Goal: Task Accomplishment & Management: Manage account settings

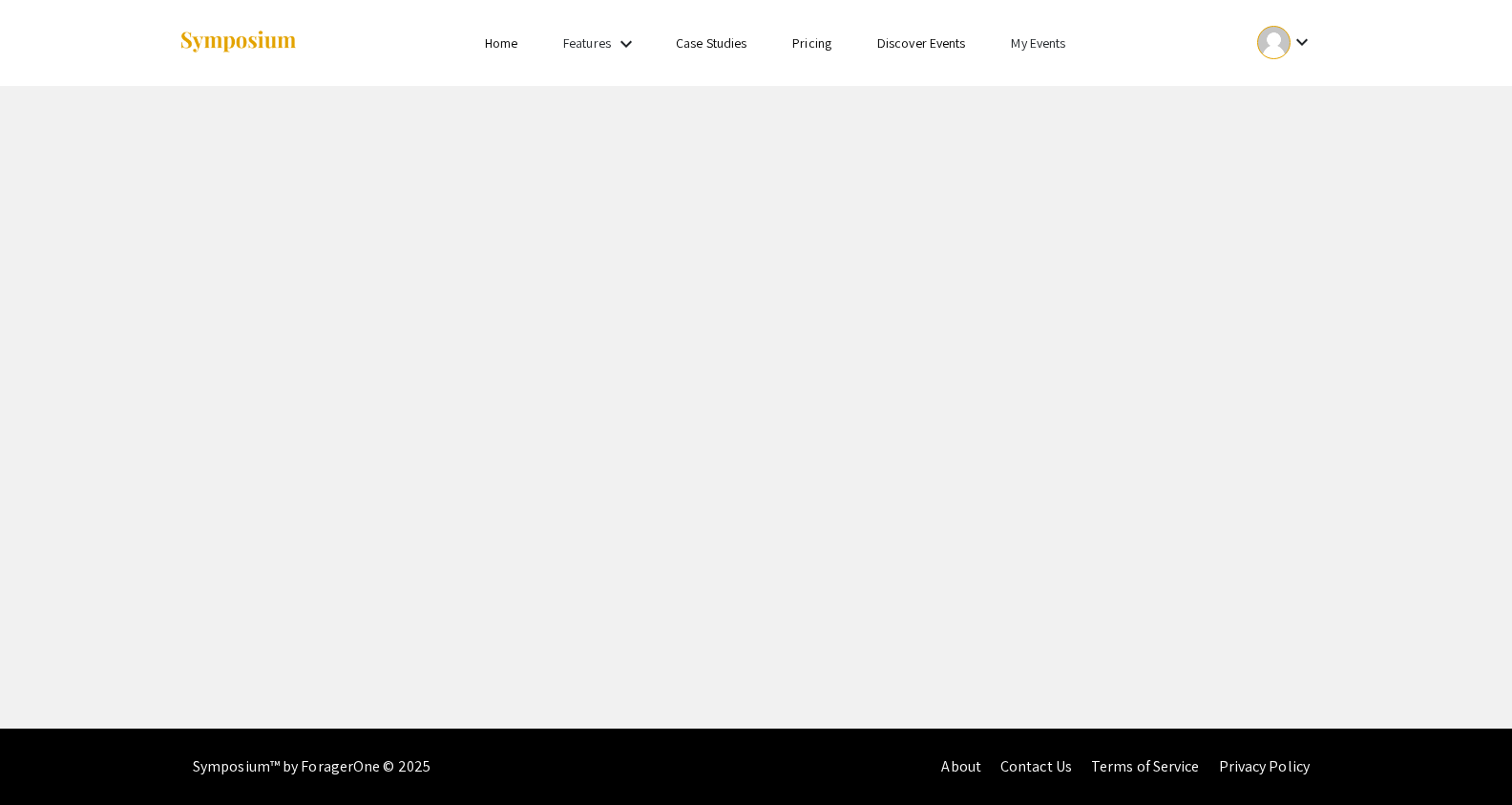
click at [1054, 35] on link "My Events" at bounding box center [1037, 42] width 54 height 17
click at [1054, 85] on button "Events I've organized" at bounding box center [1069, 85] width 163 height 45
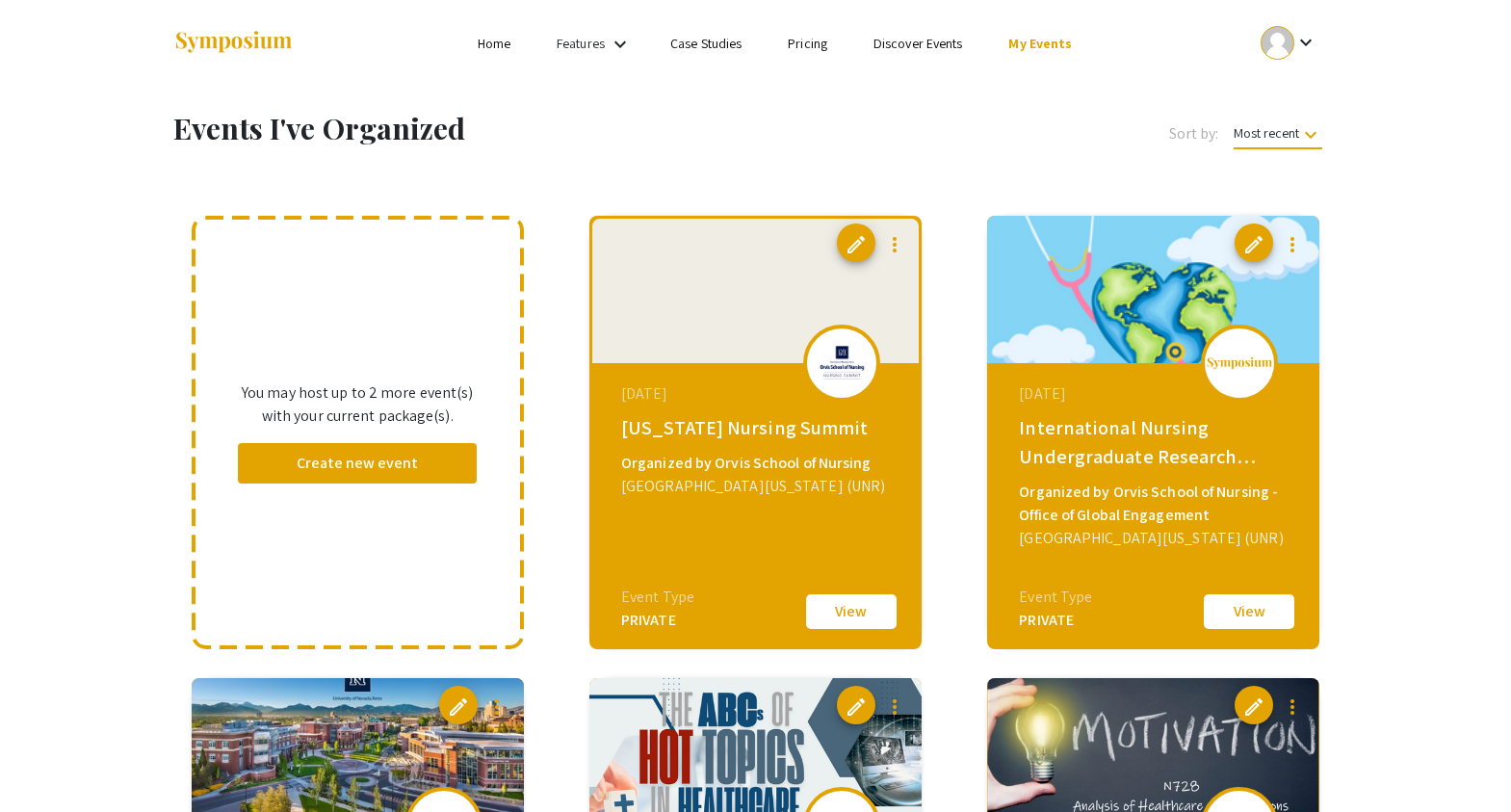
click at [842, 616] on button "View" at bounding box center [851, 611] width 97 height 41
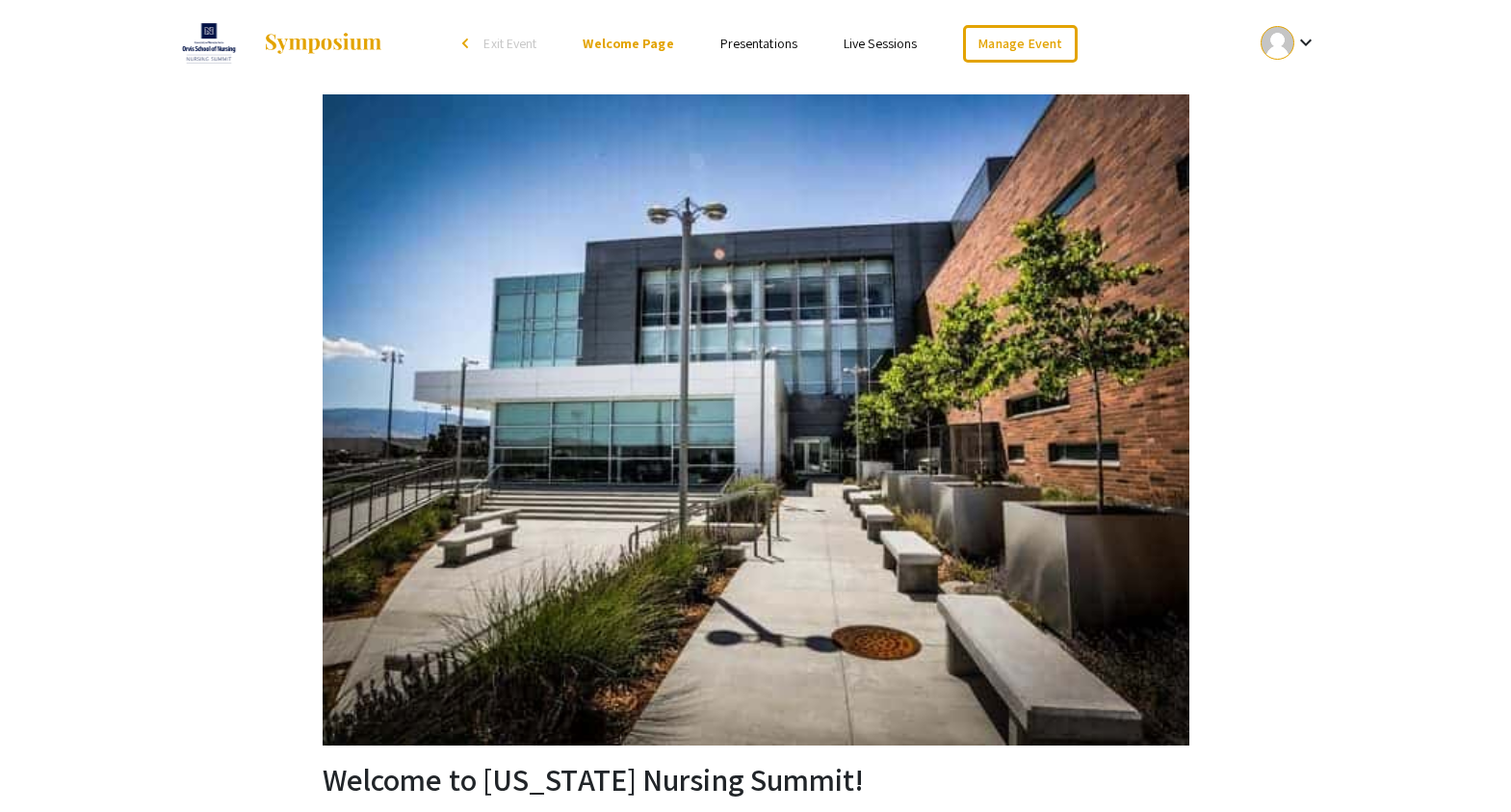
click at [1017, 22] on ul "keyboard_arrow_down" at bounding box center [1146, 43] width 385 height 87
click at [1015, 42] on link "Manage Event" at bounding box center [1020, 44] width 114 height 38
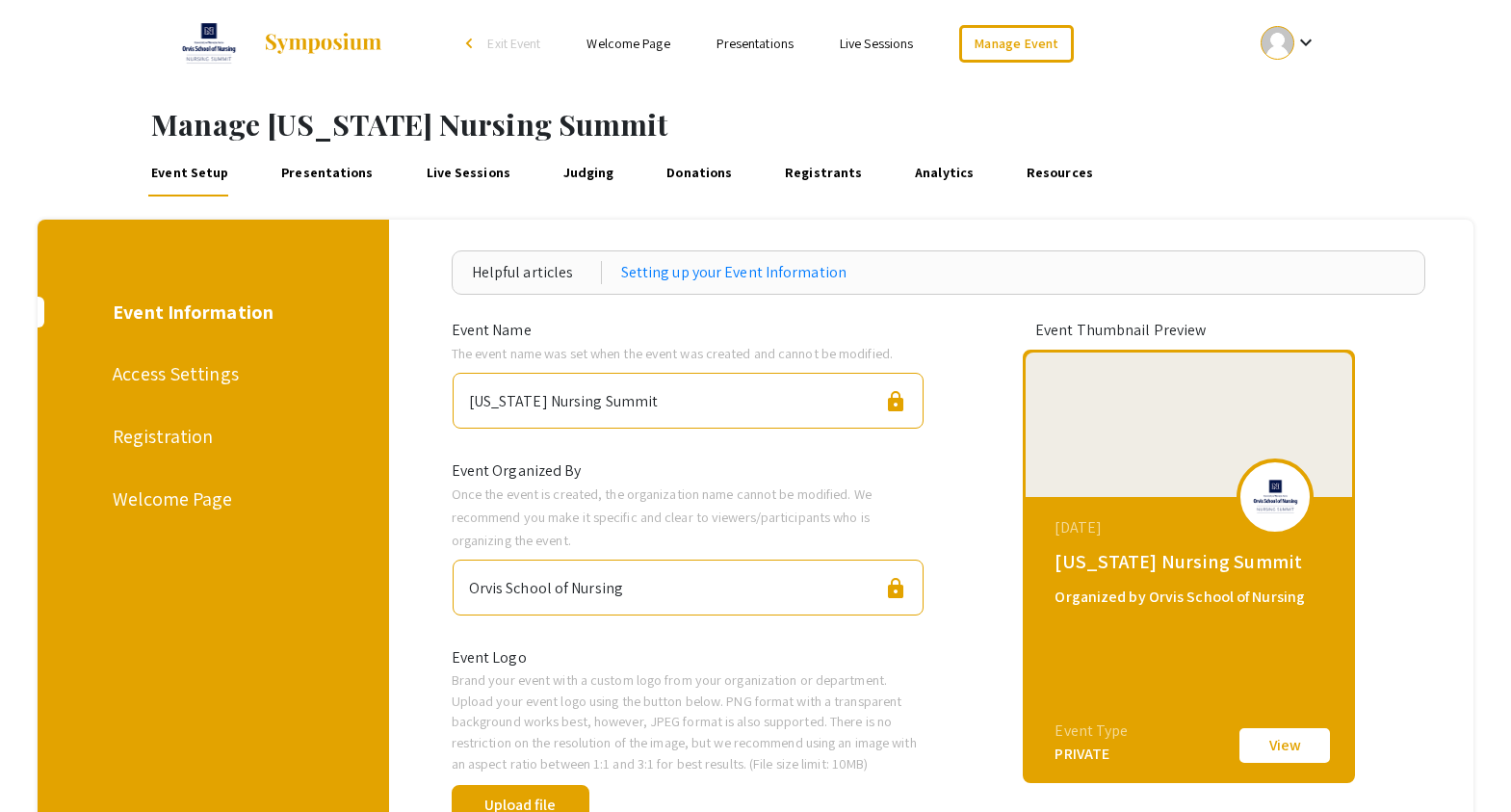
click at [315, 169] on link "Presentations" at bounding box center [327, 173] width 100 height 46
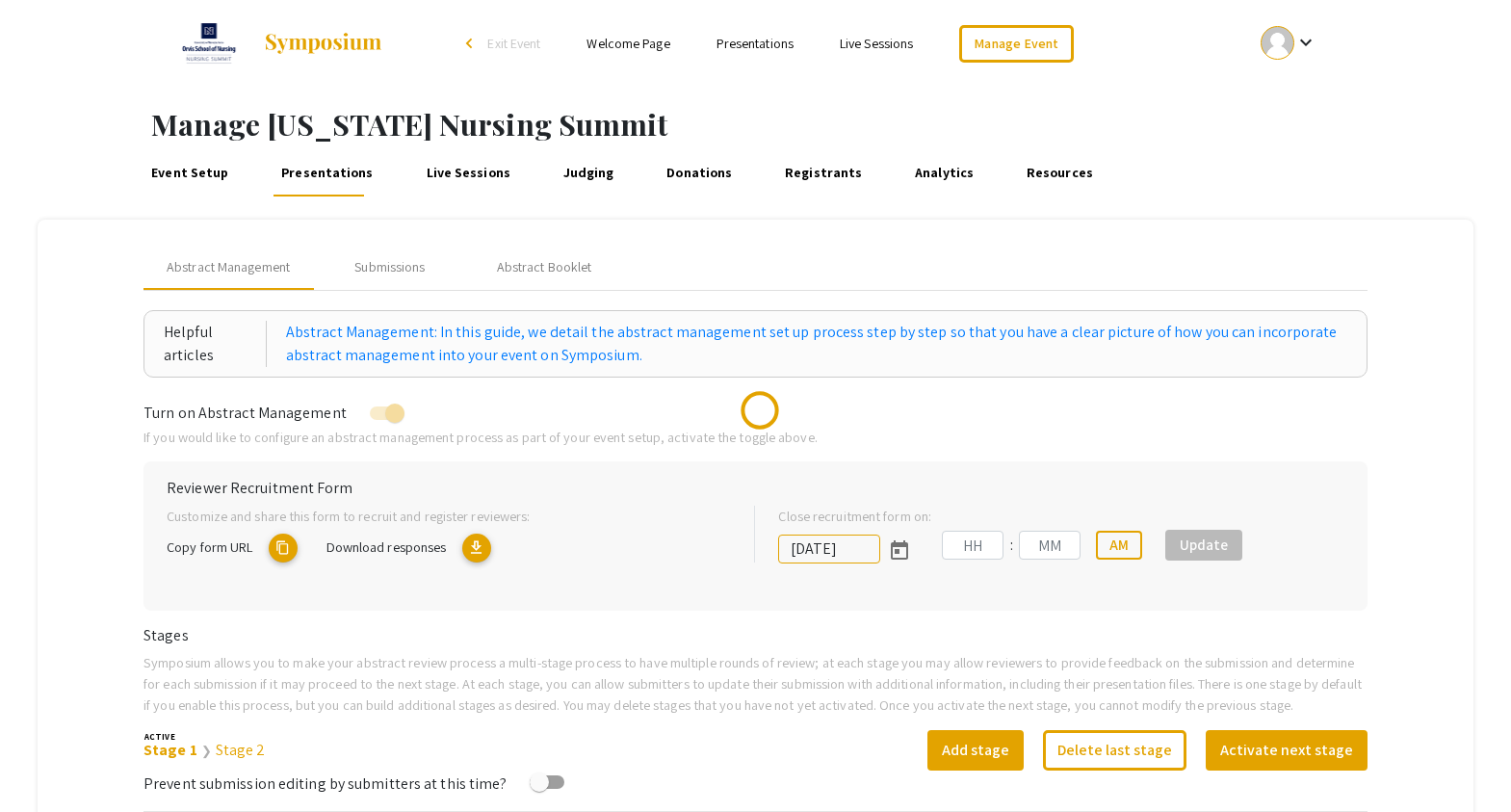
type input "[DATE]"
type input "01"
type input "27"
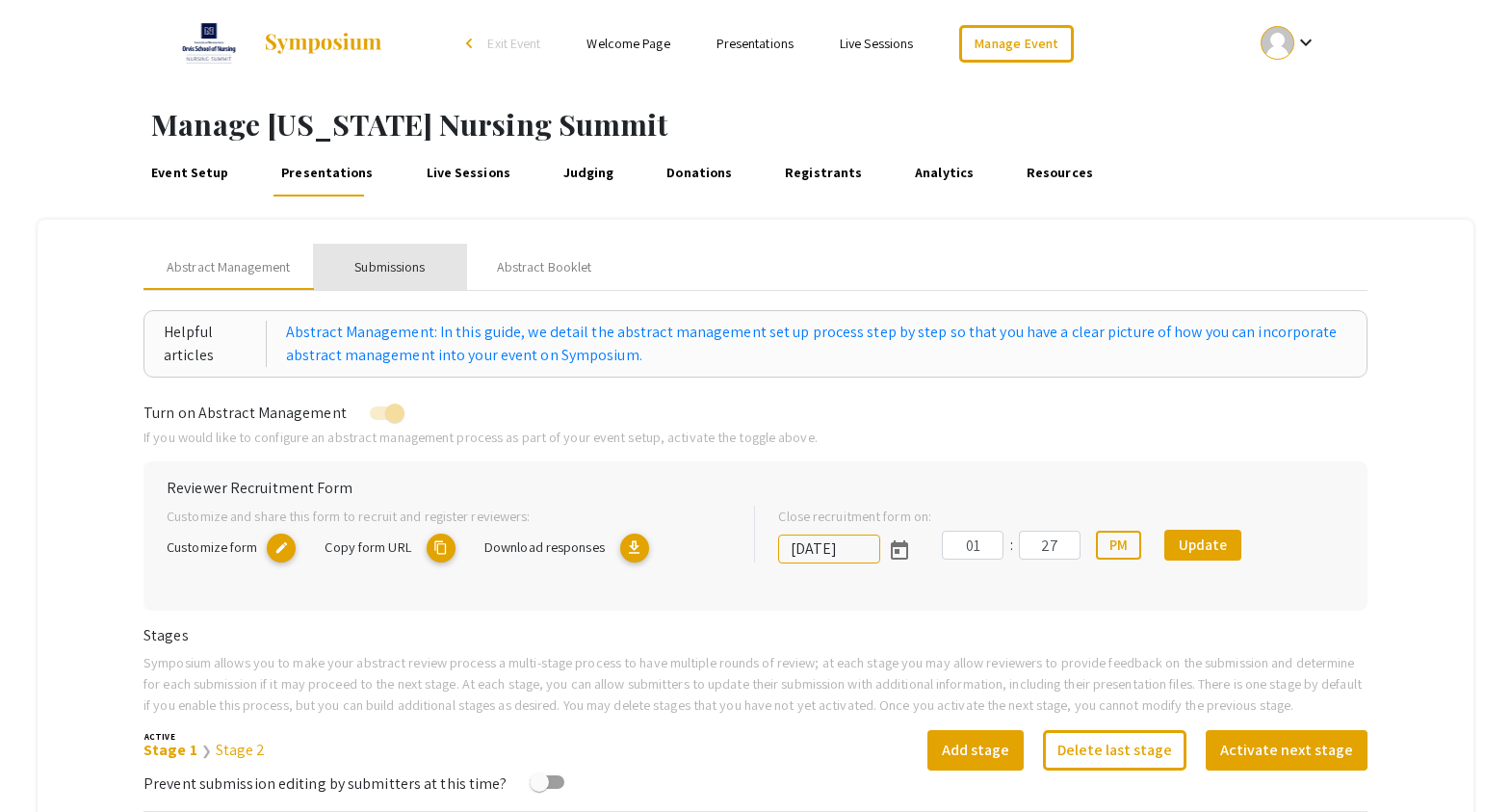
click at [398, 260] on div "Submissions" at bounding box center [390, 267] width 71 height 20
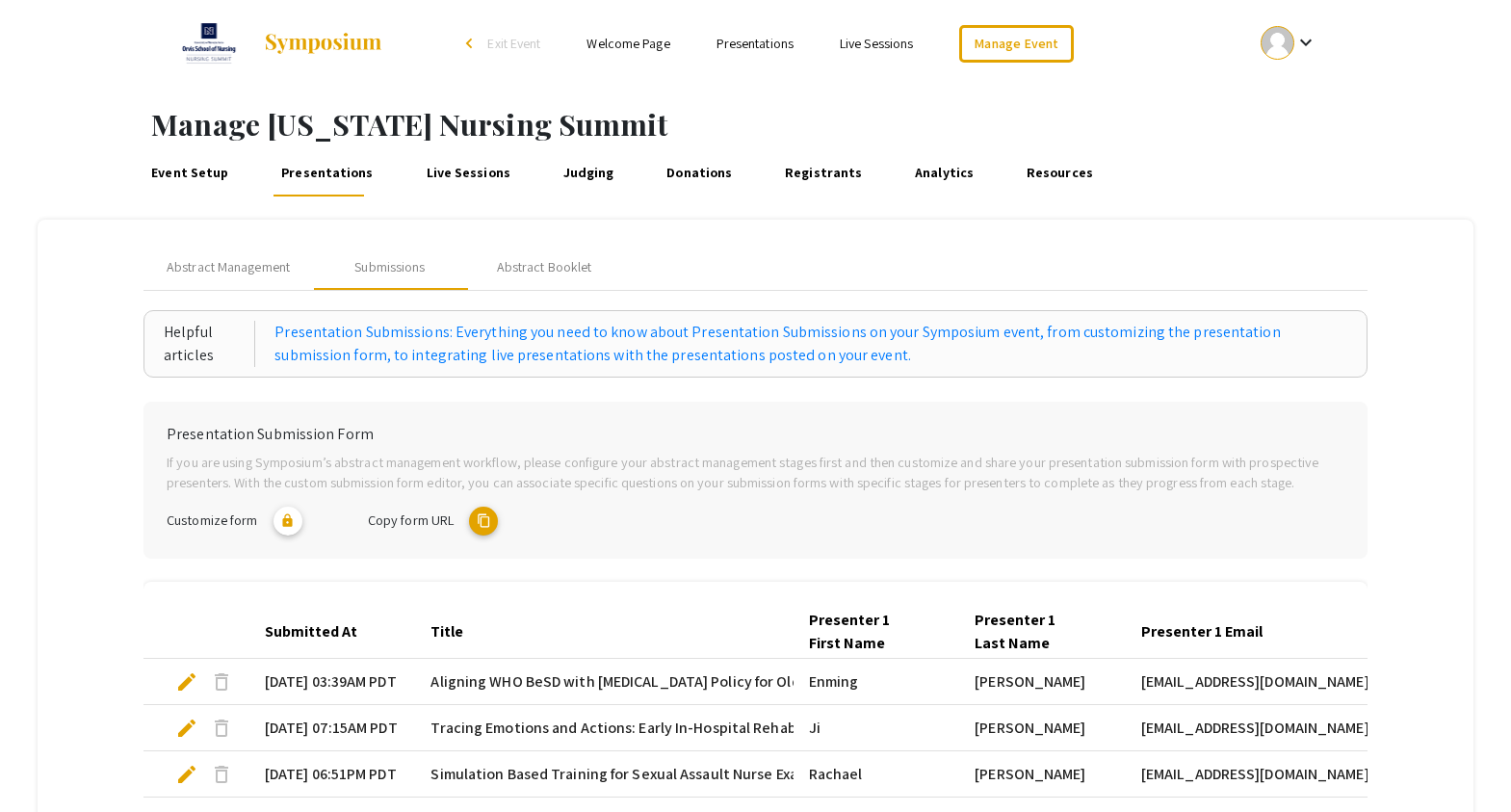
click at [491, 526] on mat-icon "content_copy" at bounding box center [483, 520] width 29 height 29
